Goal: Task Accomplishment & Management: Use online tool/utility

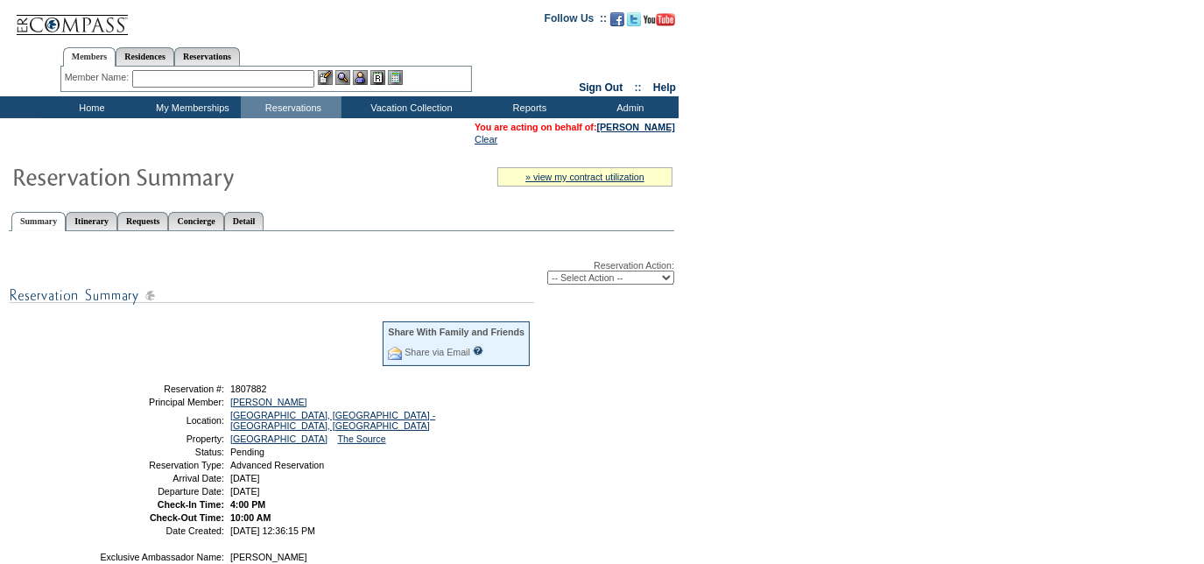
drag, startPoint x: 86, startPoint y: 95, endPoint x: 85, endPoint y: 109, distance: 13.2
click at [86, 95] on td "Members Residences Reservations Member Name: Destination or Residence:" at bounding box center [265, 66] width 531 height 60
click at [85, 109] on td "Home" at bounding box center [89, 107] width 101 height 22
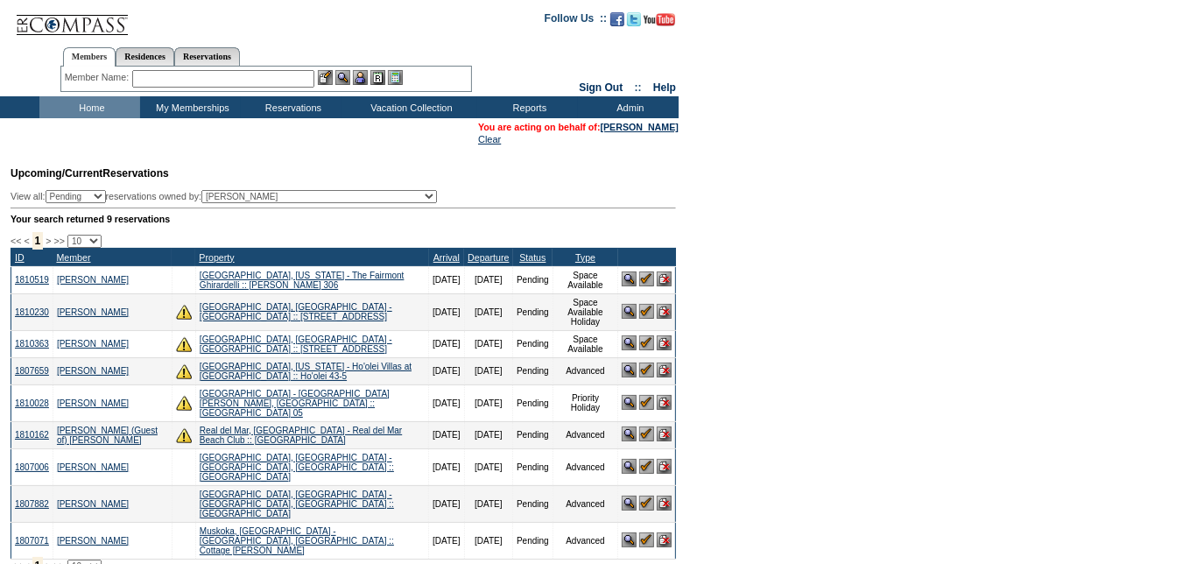
click at [644, 283] on img at bounding box center [646, 278] width 15 height 15
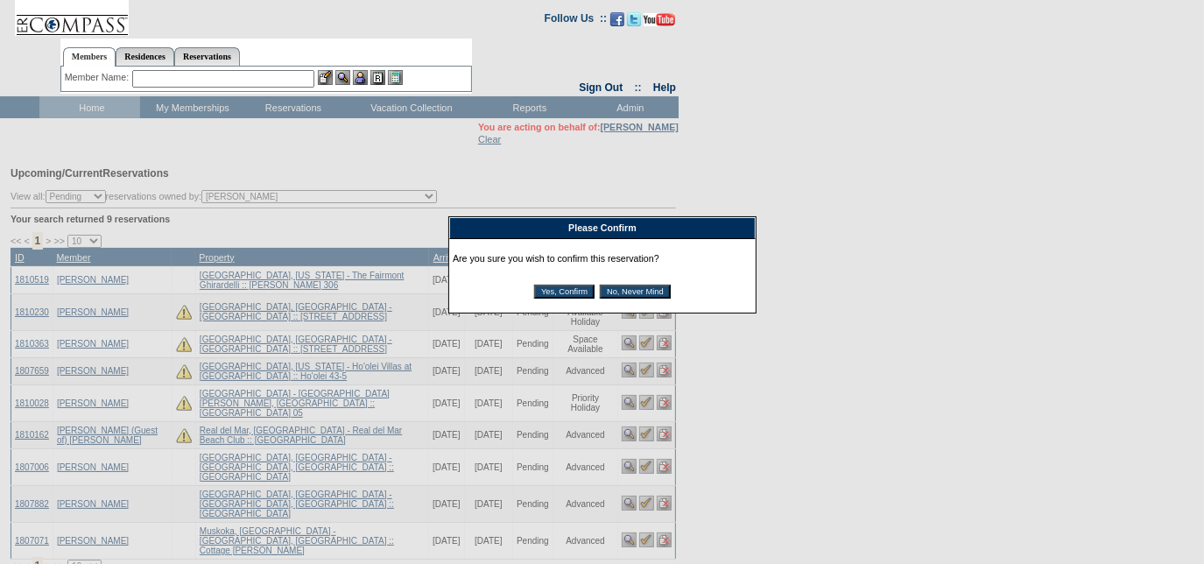
click at [552, 291] on input "Yes, Confirm" at bounding box center [564, 292] width 60 height 14
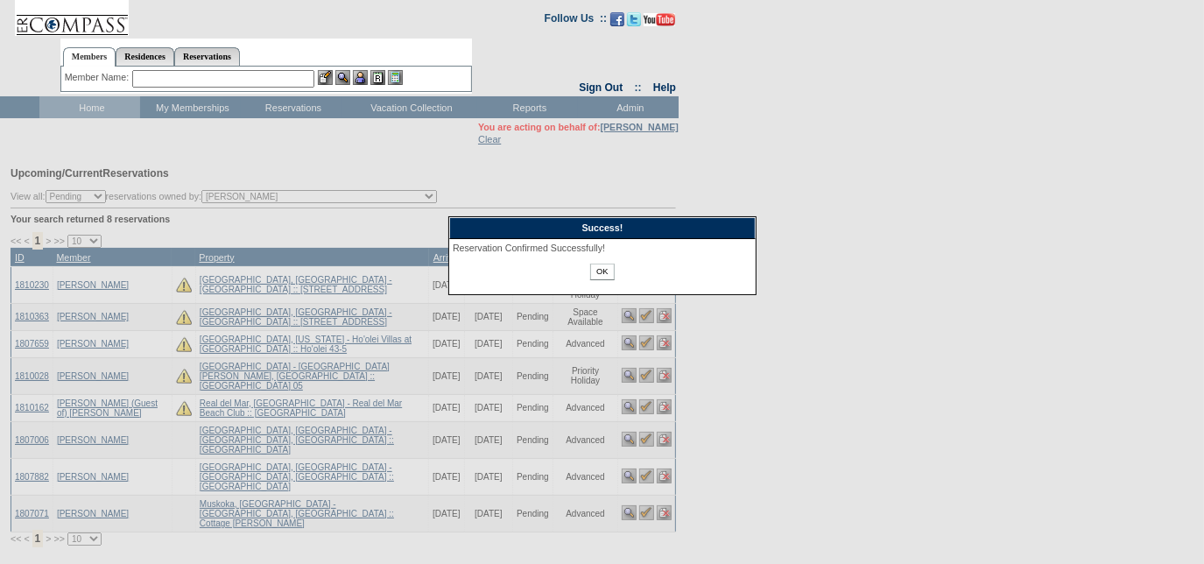
click at [602, 271] on input "OK" at bounding box center [602, 272] width 24 height 17
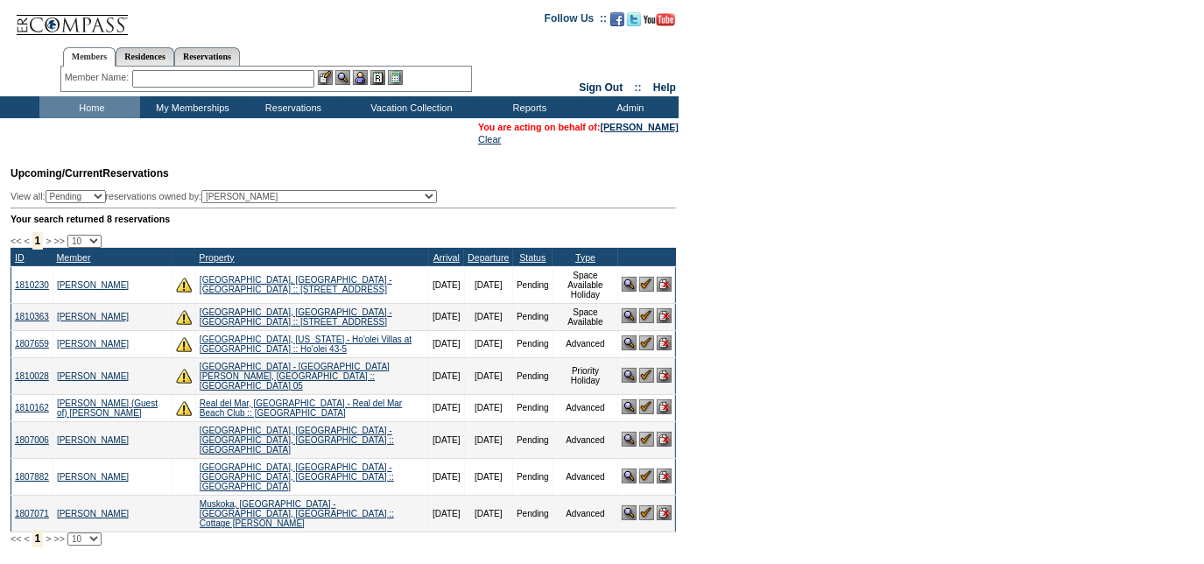
drag, startPoint x: 116, startPoint y: 127, endPoint x: 151, endPoint y: 46, distance: 87.8
click at [116, 127] on td "You are acting on behalf of: Lynne Ivester Clear" at bounding box center [341, 133] width 679 height 26
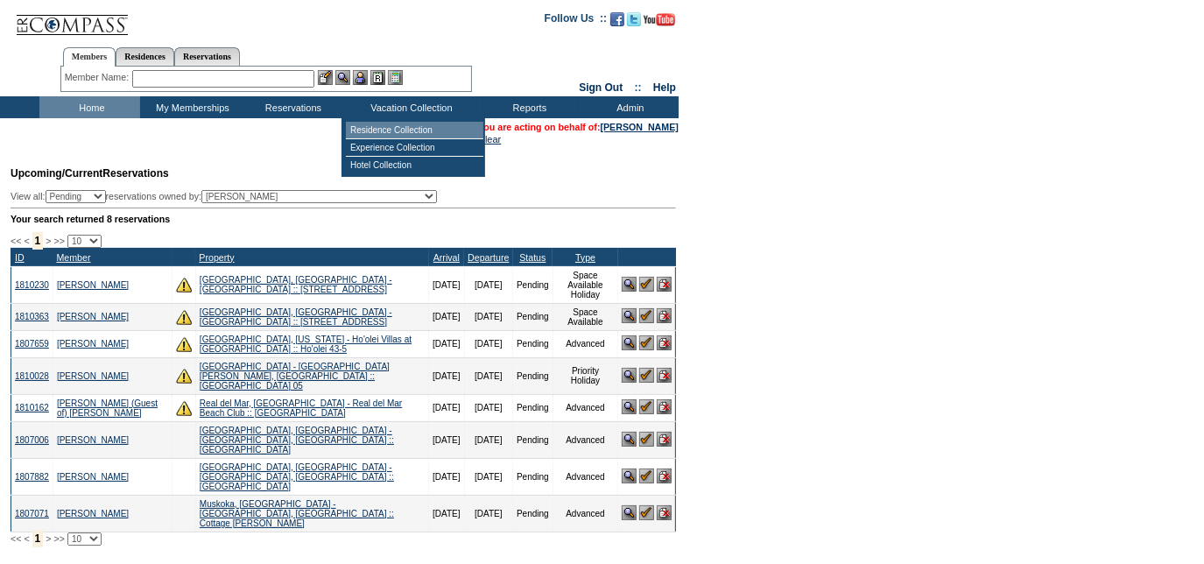
click at [383, 130] on td "Residence Collection" at bounding box center [414, 131] width 137 height 18
